Goal: Task Accomplishment & Management: Use online tool/utility

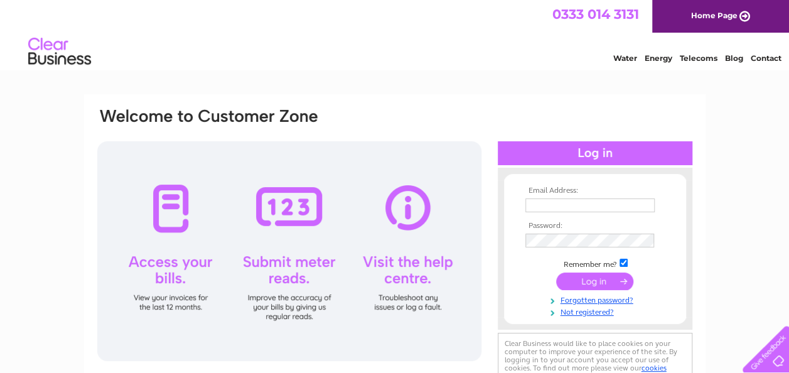
type input "[EMAIL_ADDRESS][DOMAIN_NAME]"
drag, startPoint x: 593, startPoint y: 281, endPoint x: 696, endPoint y: 302, distance: 105.6
click at [593, 281] on input "submit" at bounding box center [594, 281] width 77 height 18
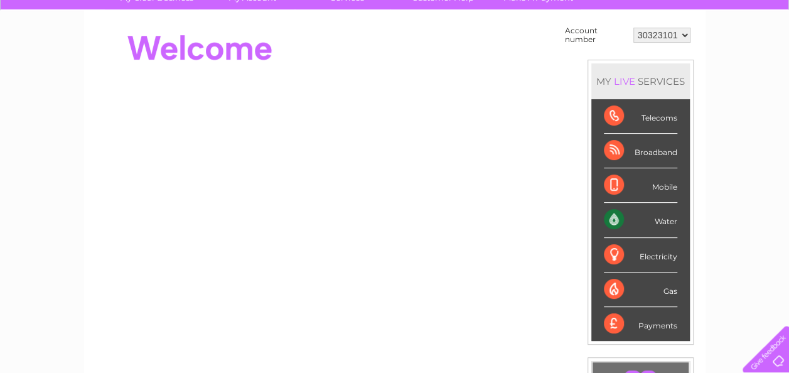
scroll to position [63, 0]
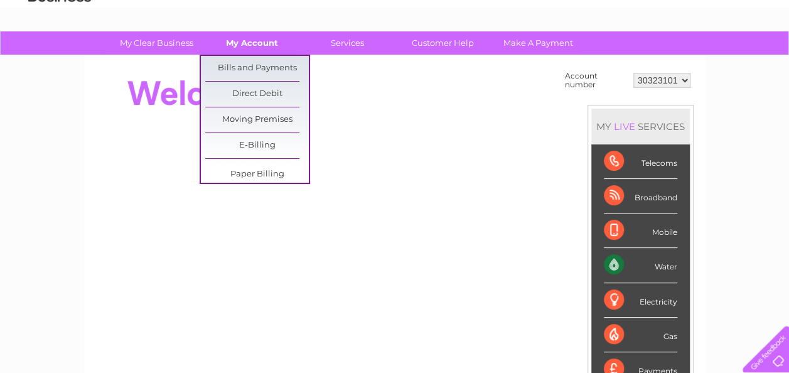
click at [239, 33] on link "My Account" at bounding box center [252, 42] width 104 height 23
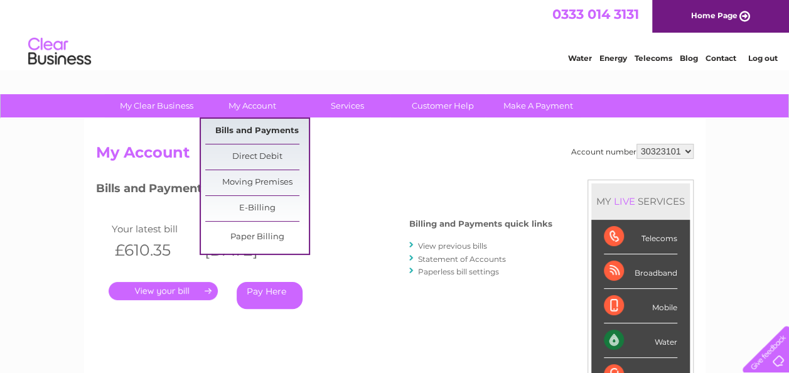
drag, startPoint x: 253, startPoint y: 137, endPoint x: 266, endPoint y: 136, distance: 13.3
click at [253, 137] on link "Bills and Payments" at bounding box center [257, 131] width 104 height 25
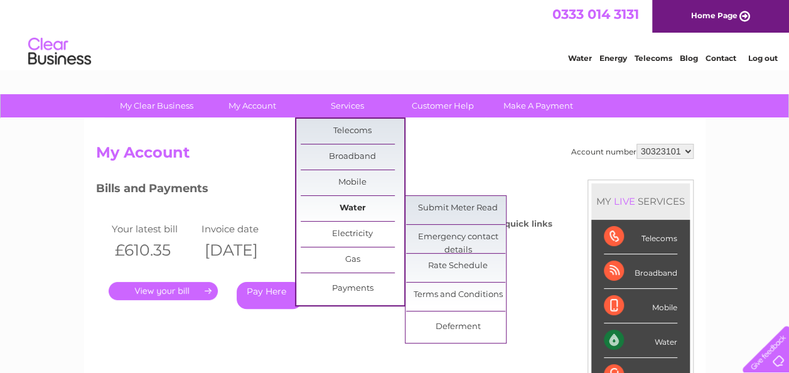
click at [359, 203] on link "Water" at bounding box center [353, 208] width 104 height 25
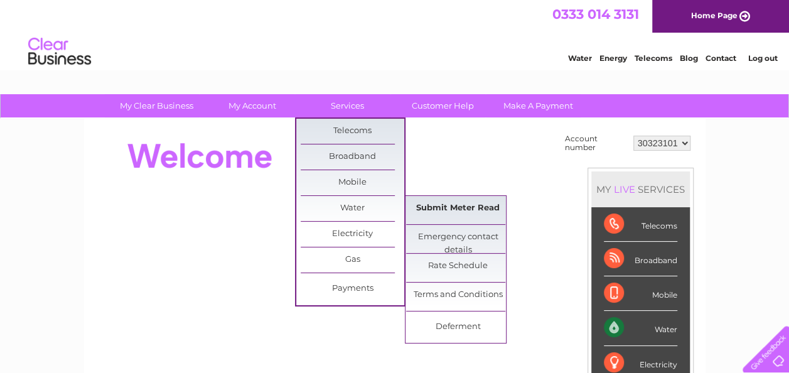
click at [456, 201] on link "Submit Meter Read" at bounding box center [458, 208] width 104 height 25
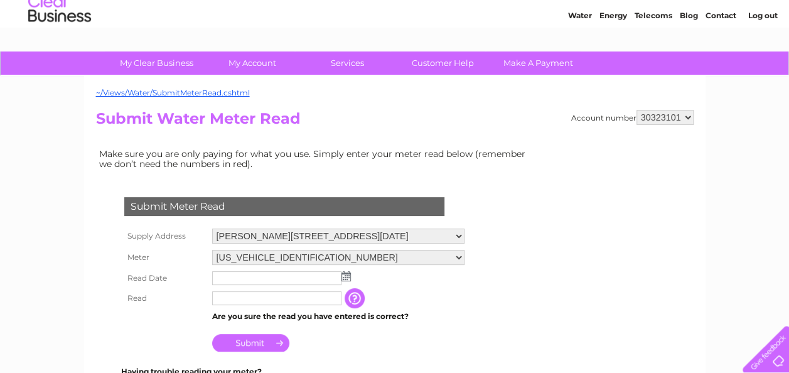
scroll to position [63, 0]
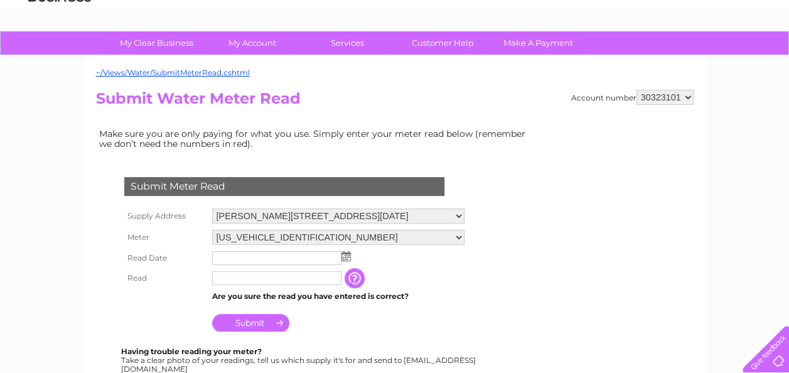
click at [405, 219] on select "[PERSON_NAME][STREET_ADDRESS][DATE]" at bounding box center [338, 215] width 252 height 15
click at [235, 255] on input "text" at bounding box center [277, 258] width 131 height 15
click at [344, 256] on img at bounding box center [345, 256] width 9 height 10
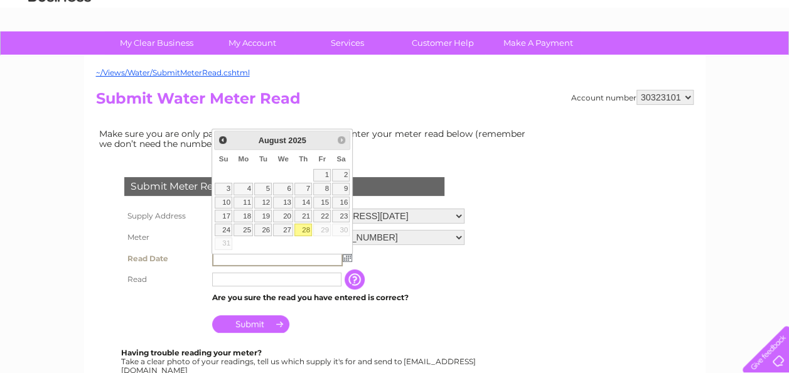
click at [305, 227] on link "28" at bounding box center [303, 229] width 18 height 13
type input "2025/08/28"
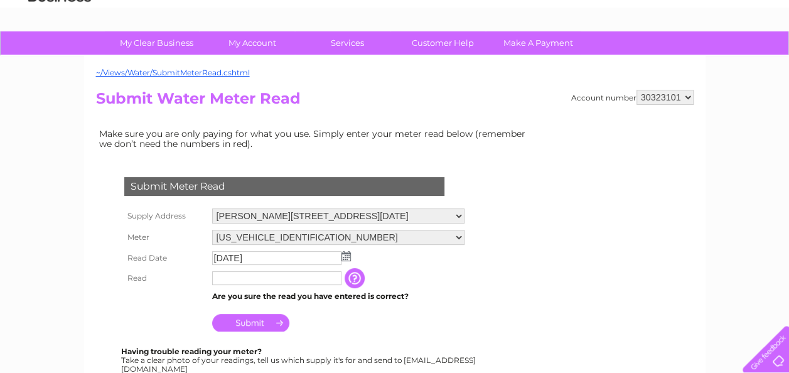
click at [223, 286] on td at bounding box center [277, 278] width 136 height 20
click at [230, 281] on input "text" at bounding box center [277, 278] width 131 height 15
click at [257, 272] on input "0050" at bounding box center [277, 278] width 131 height 15
type input "0050"
click at [359, 274] on input "button" at bounding box center [357, 279] width 23 height 20
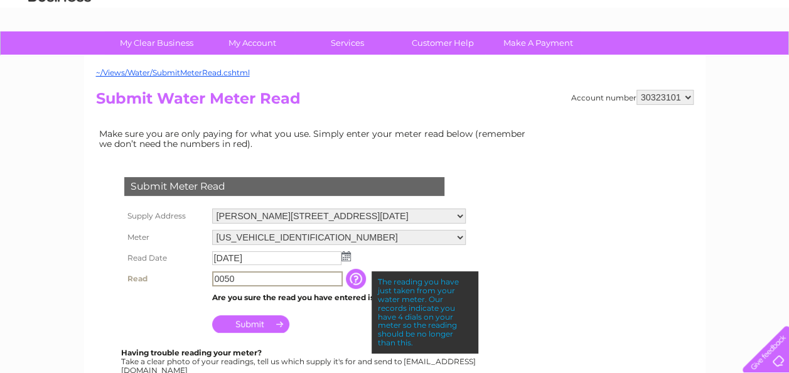
drag, startPoint x: 289, startPoint y: 272, endPoint x: 88, endPoint y: 271, distance: 200.8
click at [88, 271] on div "~/Views/Water/SubmitMeterRead.cshtml Account number 30323101 Submit Water Meter…" at bounding box center [394, 310] width 621 height 508
